Goal: Task Accomplishment & Management: Manage account settings

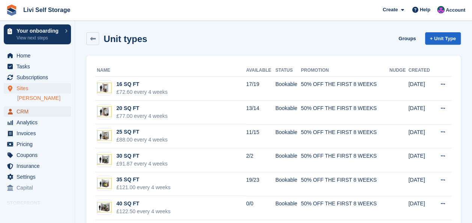
click at [25, 111] on span "CRM" at bounding box center [39, 111] width 45 height 11
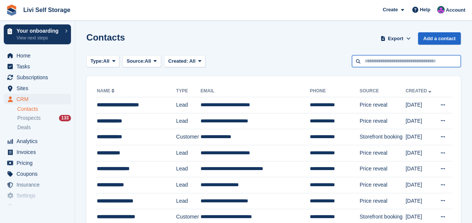
click at [359, 62] on input "text" at bounding box center [406, 61] width 109 height 12
type input "****"
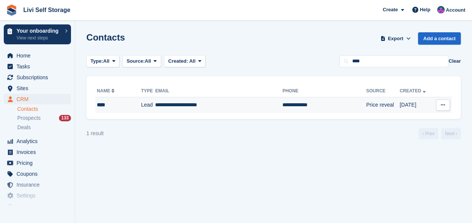
click at [197, 106] on td "**********" at bounding box center [218, 105] width 127 height 16
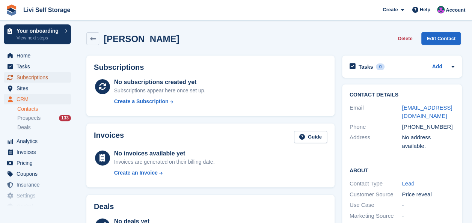
click at [41, 75] on span "Subscriptions" at bounding box center [39, 77] width 45 height 11
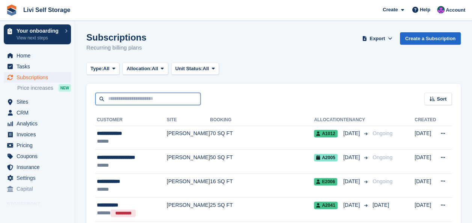
click at [132, 100] on input "text" at bounding box center [147, 99] width 105 height 12
type input "*********"
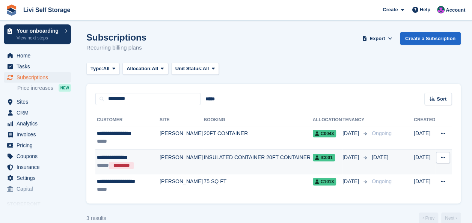
click at [227, 155] on td "INSULATED CONTAINER 20FT CONTAINER" at bounding box center [257, 162] width 109 height 24
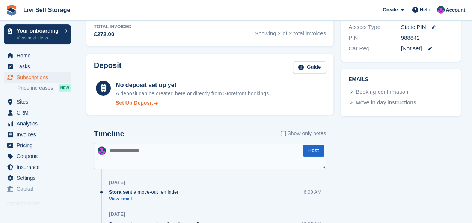
scroll to position [375, 0]
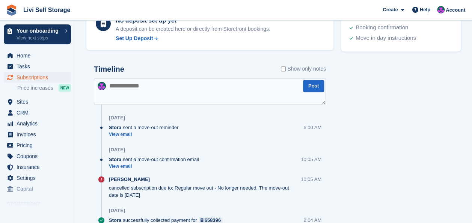
click at [123, 83] on textarea at bounding box center [210, 91] width 232 height 26
paste textarea "**********"
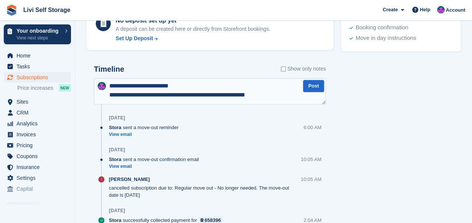
scroll to position [31, 0]
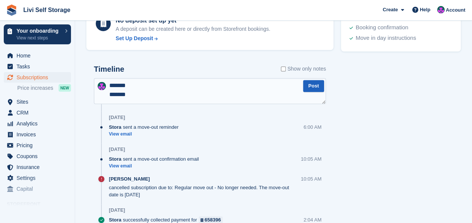
type textarea "**********"
click at [313, 88] on button "Post" at bounding box center [313, 86] width 21 height 12
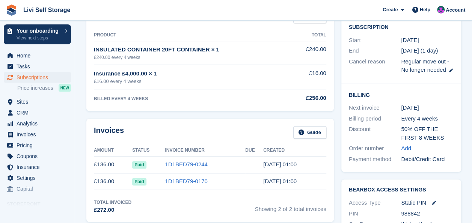
scroll to position [150, 0]
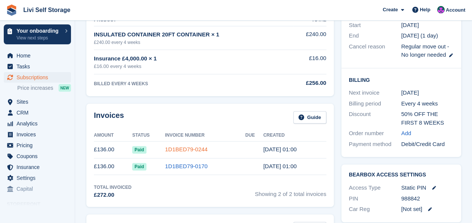
click at [189, 150] on link "1D1BED79-0244" at bounding box center [186, 149] width 42 height 6
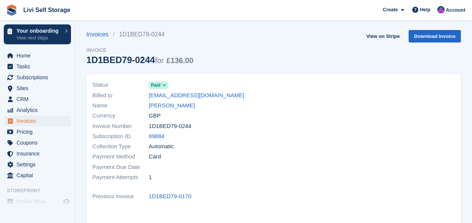
scroll to position [150, 0]
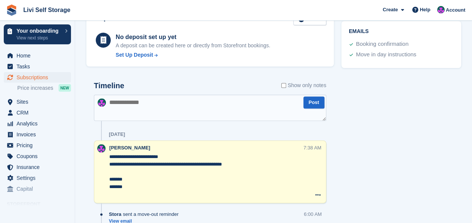
scroll to position [413, 0]
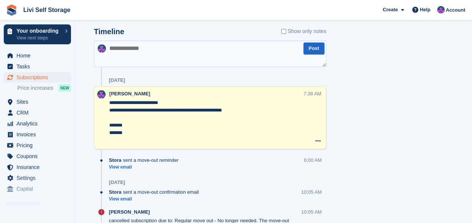
click at [128, 47] on textarea at bounding box center [210, 54] width 232 height 26
paste textarea "**********"
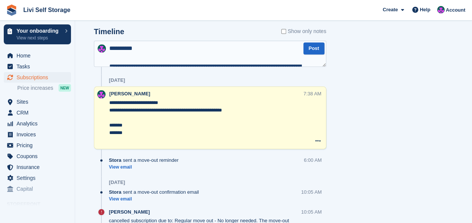
scroll to position [130, 0]
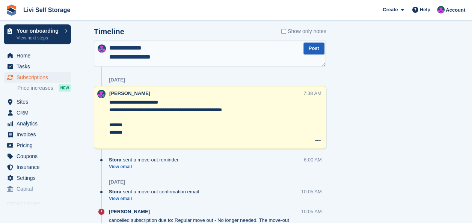
type textarea "**********"
click at [314, 47] on button "Post" at bounding box center [313, 48] width 21 height 12
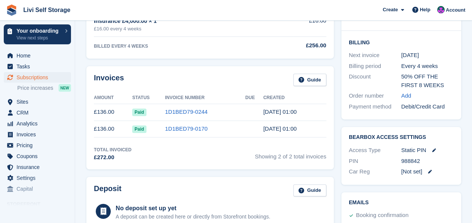
scroll to position [0, 0]
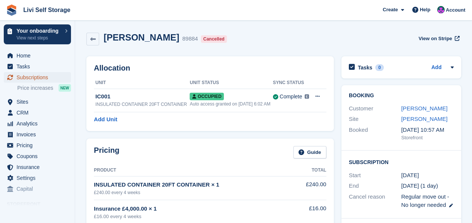
click at [29, 77] on span "Subscriptions" at bounding box center [39, 77] width 45 height 11
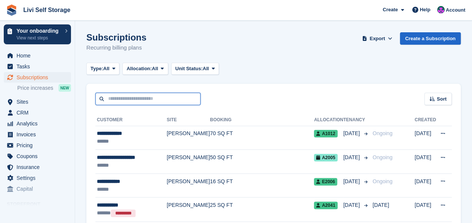
click at [142, 96] on input "text" at bounding box center [147, 99] width 105 height 12
type input "*****"
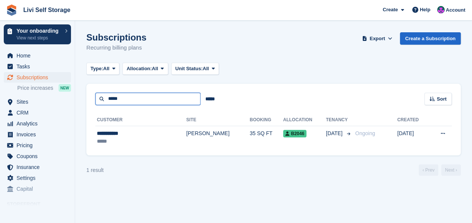
drag, startPoint x: 123, startPoint y: 101, endPoint x: 66, endPoint y: 96, distance: 56.9
click at [74, 96] on div "Your onboarding View next steps Home Tasks Subscriptions Subscriptions Subscrip…" at bounding box center [236, 111] width 472 height 223
type input "******"
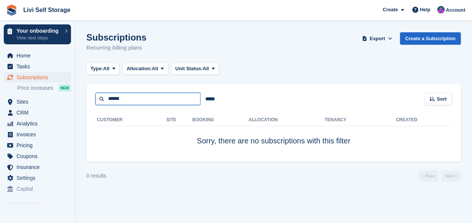
click at [115, 99] on input "******" at bounding box center [147, 99] width 105 height 12
type input "******"
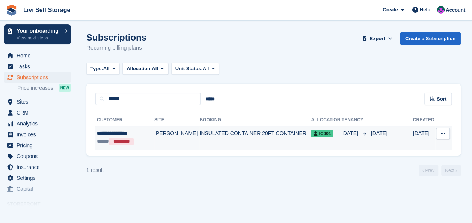
click at [159, 134] on td "[PERSON_NAME]" at bounding box center [176, 138] width 45 height 24
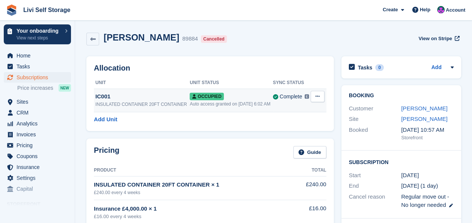
click at [313, 96] on button at bounding box center [317, 96] width 14 height 11
click at [280, 129] on p "Deallocate" at bounding box center [288, 127] width 65 height 10
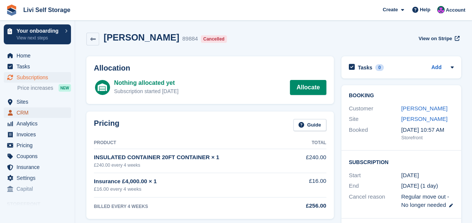
click at [17, 111] on span "CRM" at bounding box center [39, 112] width 45 height 11
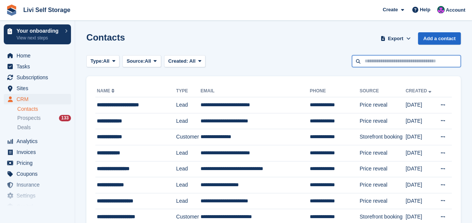
click at [401, 60] on input "text" at bounding box center [406, 61] width 109 height 12
type input "****"
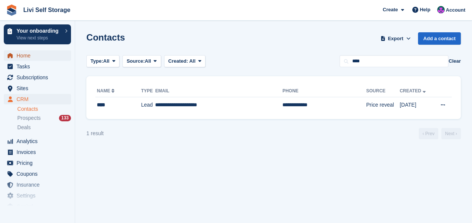
click at [19, 55] on span "Home" at bounding box center [39, 55] width 45 height 11
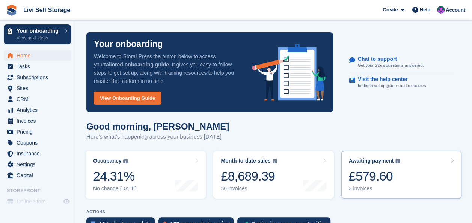
click at [365, 173] on div "£579.60" at bounding box center [374, 176] width 51 height 15
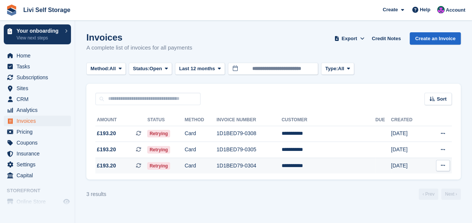
click at [106, 166] on span "£193.20" at bounding box center [106, 166] width 19 height 8
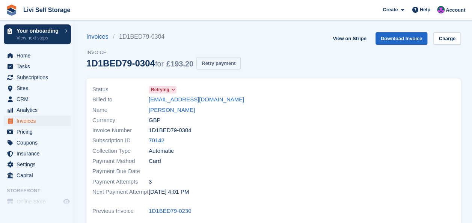
click at [211, 64] on button "Retry payment" at bounding box center [218, 63] width 44 height 12
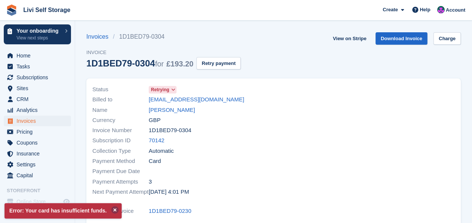
click at [111, 209] on button at bounding box center [115, 210] width 8 height 8
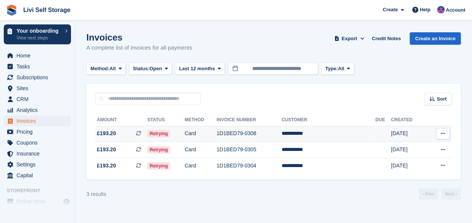
click at [255, 134] on td "1D1BED79-0308" at bounding box center [249, 134] width 65 height 16
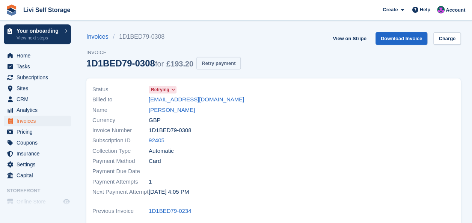
click at [209, 62] on button "Retry payment" at bounding box center [218, 63] width 44 height 12
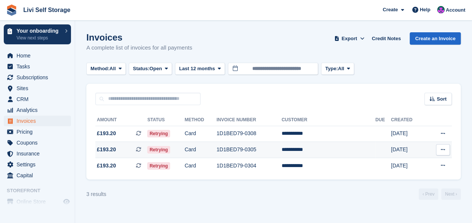
click at [241, 150] on td "1D1BED79-0305" at bounding box center [249, 150] width 65 height 16
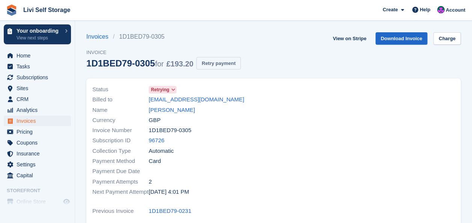
click at [209, 65] on button "Retry payment" at bounding box center [218, 63] width 44 height 12
click at [223, 62] on button "Retry payment" at bounding box center [218, 63] width 44 height 12
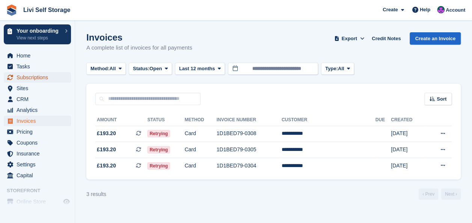
click at [31, 78] on span "Subscriptions" at bounding box center [39, 77] width 45 height 11
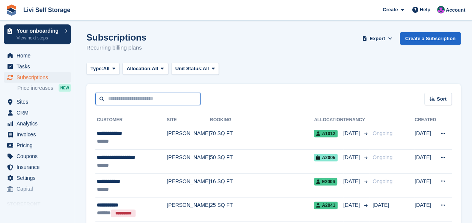
click at [167, 98] on input "text" at bounding box center [147, 99] width 105 height 12
type input "*****"
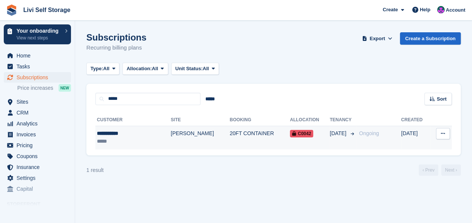
click at [230, 135] on td "20FT CONTAINER" at bounding box center [260, 138] width 60 height 24
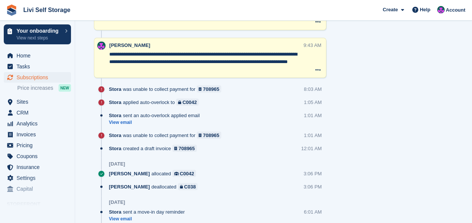
scroll to position [676, 0]
click at [119, 122] on link "View email" at bounding box center [156, 122] width 95 height 6
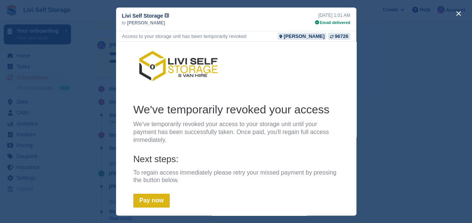
scroll to position [0, 0]
click at [326, 23] on div "Email delivered" at bounding box center [332, 23] width 35 height 6
click at [460, 13] on button "close" at bounding box center [458, 14] width 12 height 12
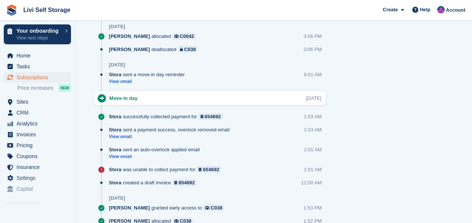
scroll to position [802, 0]
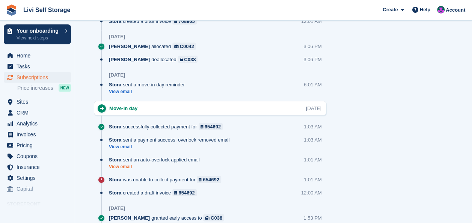
click at [116, 164] on link "View email" at bounding box center [156, 167] width 95 height 6
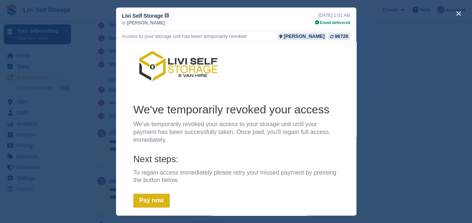
scroll to position [539, 0]
click at [458, 13] on button "close" at bounding box center [458, 14] width 12 height 12
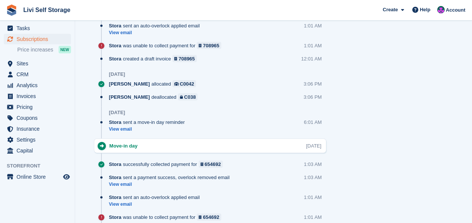
scroll to position [727, 0]
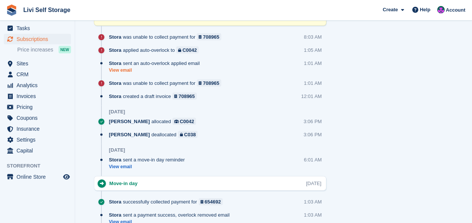
click at [119, 70] on link "View email" at bounding box center [156, 70] width 95 height 6
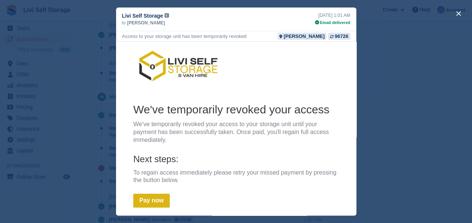
scroll to position [652, 0]
click at [456, 14] on button "close" at bounding box center [458, 14] width 12 height 12
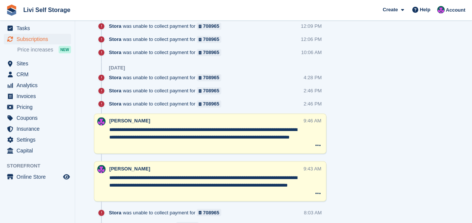
scroll to position [539, 0]
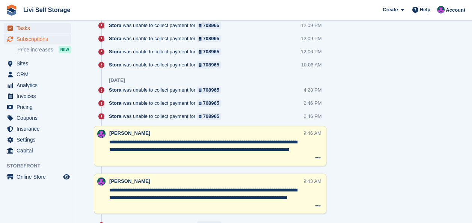
click at [26, 27] on span "Tasks" at bounding box center [39, 28] width 45 height 11
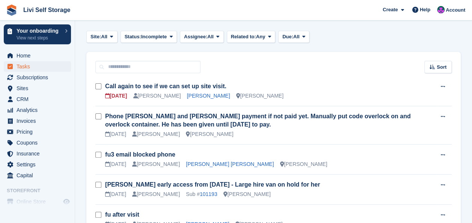
scroll to position [38, 0]
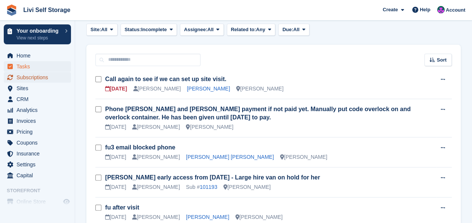
click at [34, 78] on span "Subscriptions" at bounding box center [39, 77] width 45 height 11
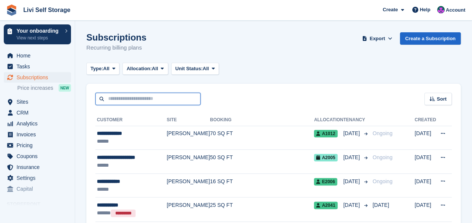
click at [133, 97] on input "text" at bounding box center [147, 99] width 105 height 12
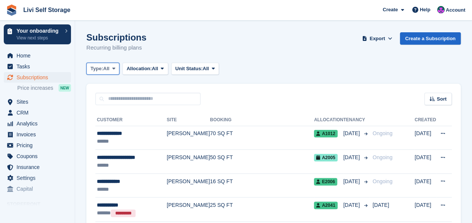
click at [115, 69] on icon at bounding box center [113, 68] width 3 height 5
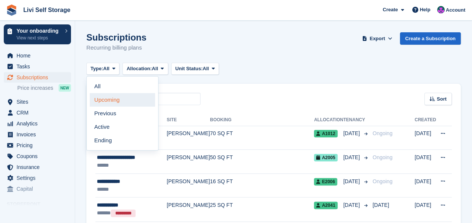
click at [112, 99] on link "Upcoming" at bounding box center [122, 100] width 65 height 14
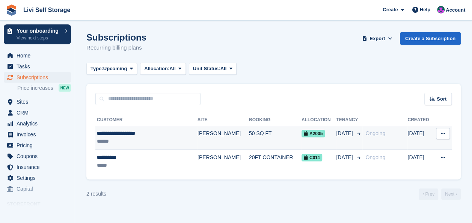
click at [124, 133] on div "**********" at bounding box center [139, 133] width 84 height 8
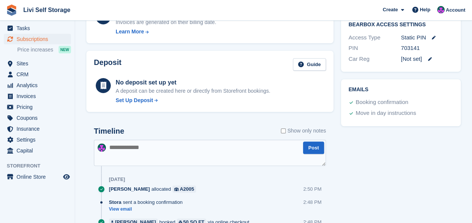
scroll to position [323, 0]
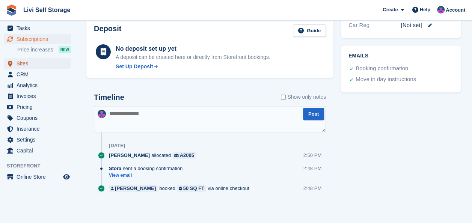
click at [21, 64] on span "Sites" at bounding box center [39, 63] width 45 height 11
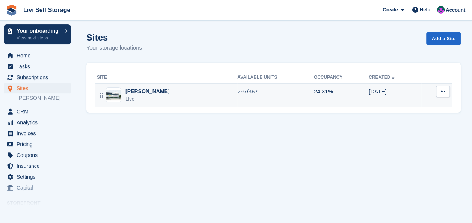
click at [237, 90] on td "297/367" at bounding box center [275, 94] width 76 height 23
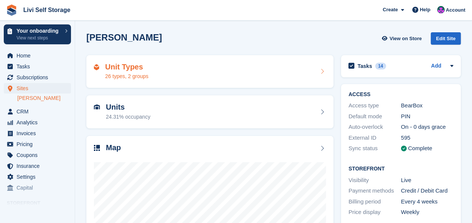
click at [115, 75] on div "26 types, 2 groups" at bounding box center [126, 76] width 43 height 8
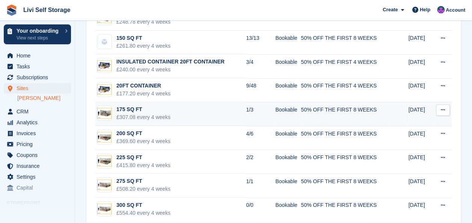
scroll to position [488, 0]
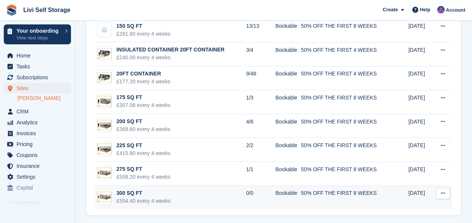
click at [131, 190] on div "300 SQ FT" at bounding box center [143, 193] width 54 height 8
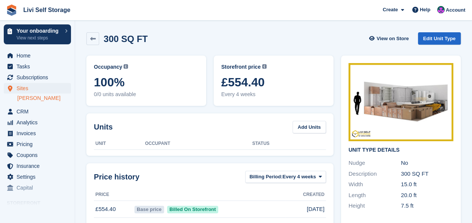
scroll to position [38, 0]
